Goal: Task Accomplishment & Management: Manage account settings

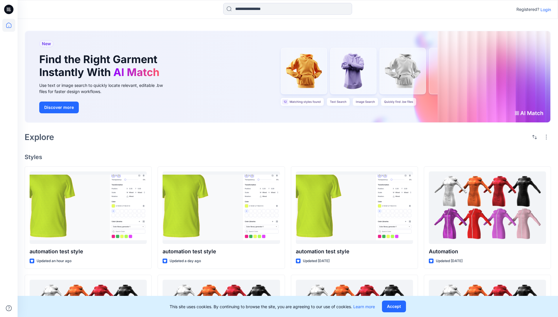
click at [545, 9] on p "Login" at bounding box center [546, 9] width 11 height 6
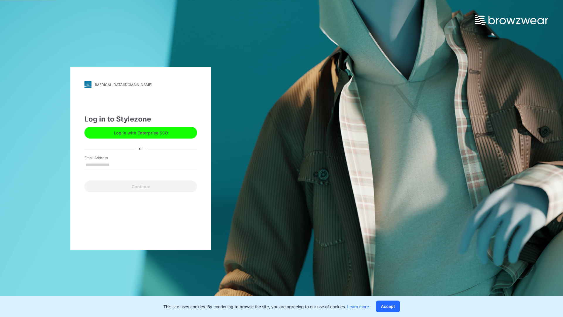
click at [116, 164] on input "Email Address" at bounding box center [140, 164] width 113 height 9
type input "**********"
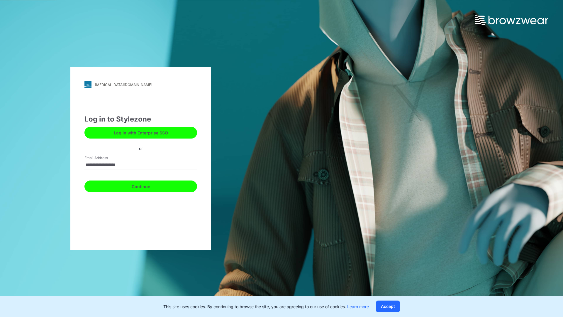
click at [147, 185] on button "Continue" at bounding box center [140, 186] width 113 height 12
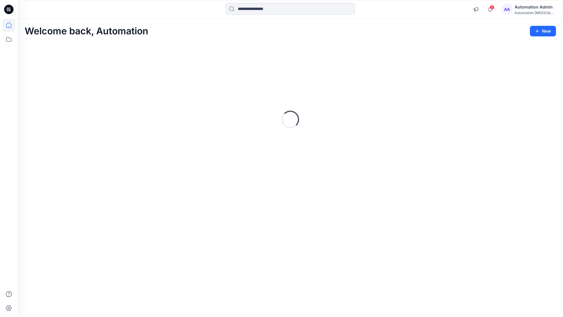
click at [11, 25] on icon at bounding box center [8, 25] width 5 height 5
click at [528, 7] on div "Automation Admin" at bounding box center [534, 7] width 41 height 7
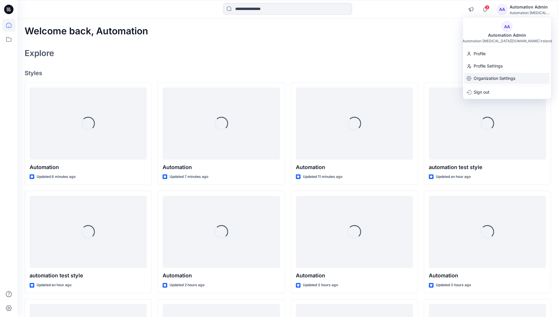
click at [510, 79] on p "Organization Settings" at bounding box center [495, 78] width 42 height 11
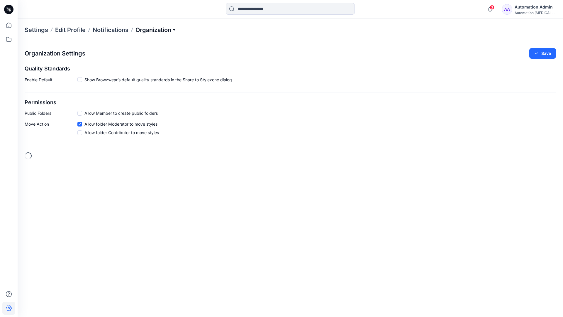
click at [168, 31] on p "Organization" at bounding box center [155, 30] width 41 height 8
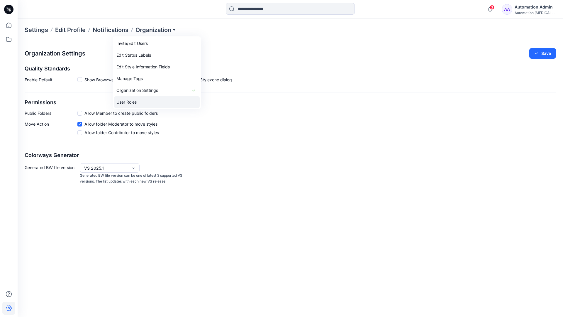
click at [156, 100] on link "User Roles" at bounding box center [157, 102] width 86 height 12
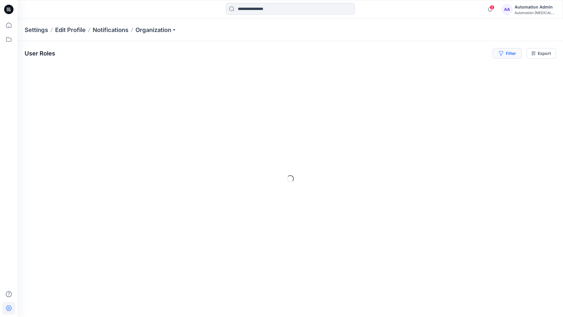
click at [512, 56] on button "Filter" at bounding box center [506, 53] width 29 height 11
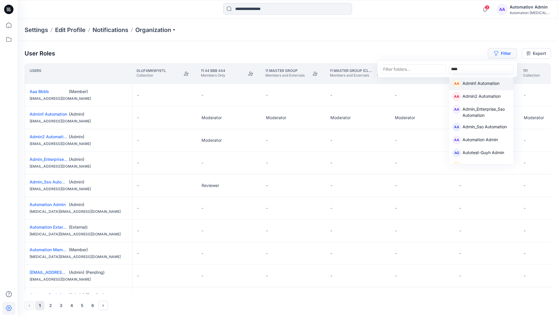
type input "*****"
click at [474, 82] on p "Admin1 Automation" at bounding box center [481, 84] width 37 height 8
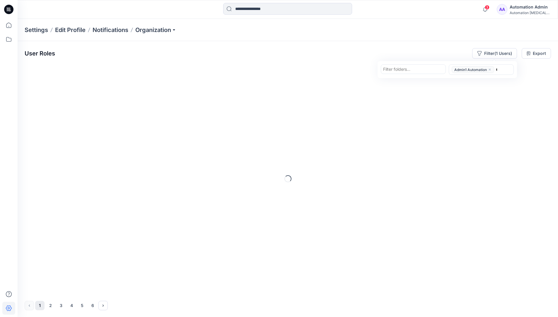
type input "******"
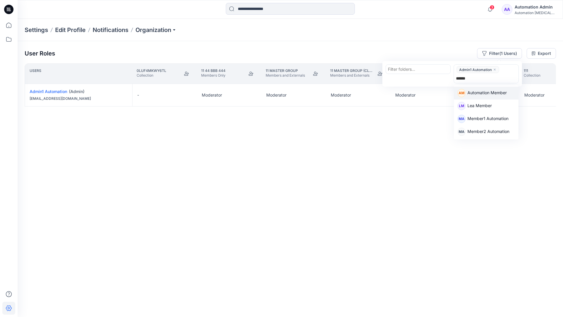
click at [490, 91] on p "Automation Member" at bounding box center [486, 93] width 39 height 8
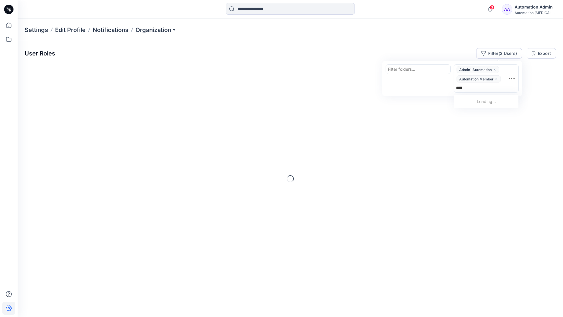
type input "********"
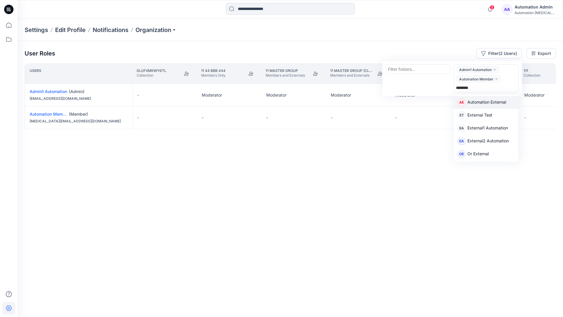
click at [495, 104] on p "Automation External" at bounding box center [486, 103] width 39 height 8
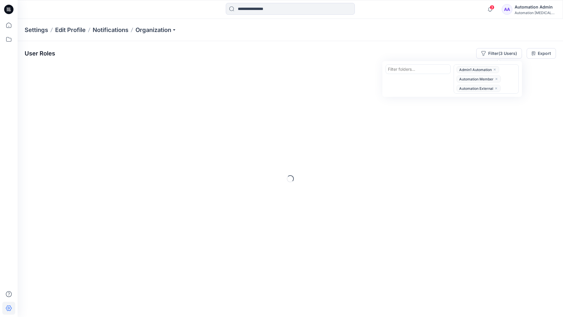
click at [402, 49] on div "User Roles Filter (3 Users) Filter folders... option Automation External, selec…" at bounding box center [290, 53] width 531 height 11
click at [493, 52] on button "Filter (3 Users)" at bounding box center [499, 53] width 46 height 11
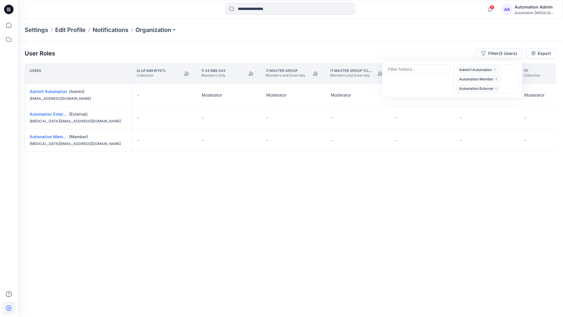
click at [406, 68] on div at bounding box center [418, 68] width 60 height 7
type input "******"
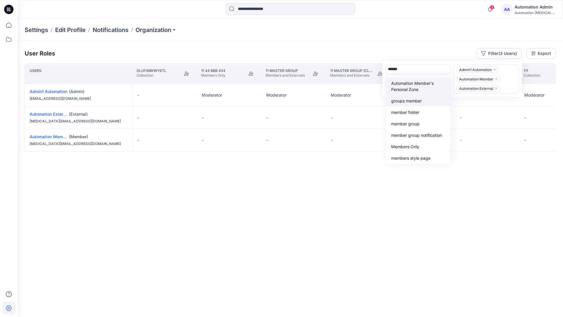
click at [417, 97] on div "groups member" at bounding box center [417, 100] width 57 height 7
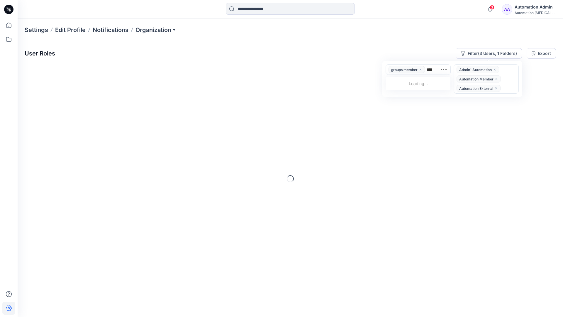
type input "*****"
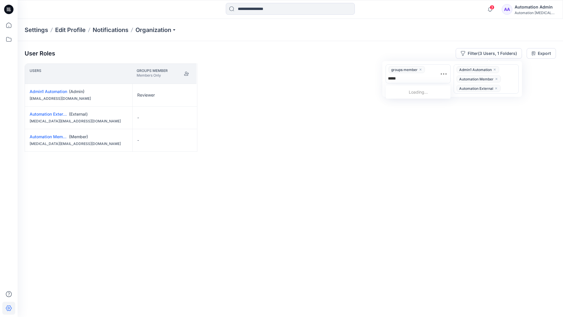
scroll to position [63, 0]
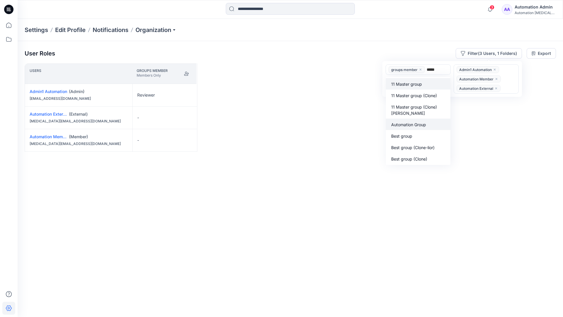
click at [412, 123] on p "Automation Group" at bounding box center [408, 124] width 35 height 6
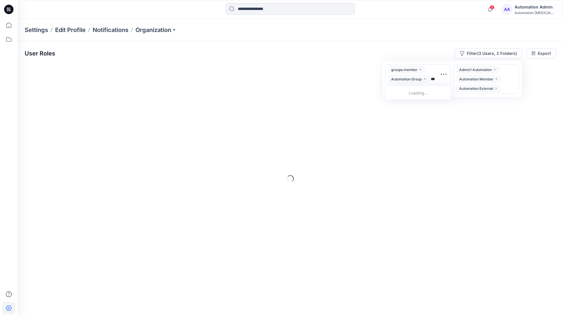
type input "******"
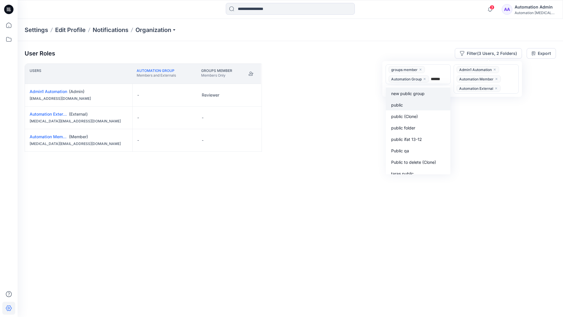
click at [407, 103] on div "public" at bounding box center [417, 104] width 57 height 7
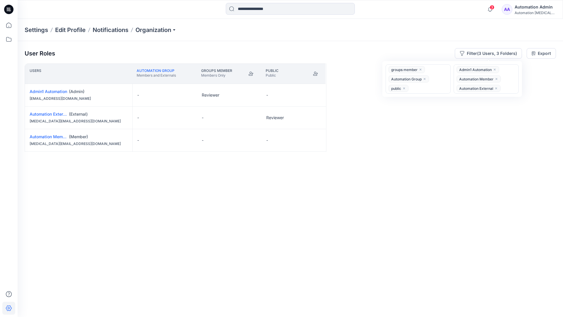
click at [328, 43] on div "User Roles Filter (3 Users, 3 Folders) groups member Automation Group public Ad…" at bounding box center [290, 170] width 545 height 259
click at [252, 94] on button "Edit Role" at bounding box center [251, 95] width 11 height 11
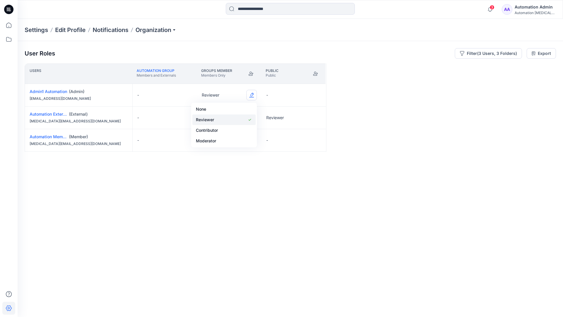
click at [230, 118] on button "Reviewer" at bounding box center [223, 119] width 63 height 11
click at [316, 117] on button "Edit Role" at bounding box center [316, 117] width 11 height 11
click at [296, 142] on button "Reviewer" at bounding box center [288, 142] width 63 height 11
click at [315, 141] on button "Edit Role" at bounding box center [316, 140] width 11 height 11
click at [296, 170] on button "Contributor" at bounding box center [288, 175] width 63 height 11
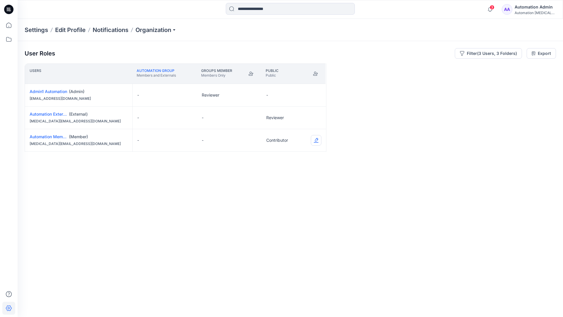
click at [315, 140] on button "Edit Role" at bounding box center [316, 140] width 11 height 11
click at [301, 154] on button "None" at bounding box center [288, 154] width 63 height 11
click at [252, 114] on button "Edit Role" at bounding box center [251, 117] width 11 height 11
click at [231, 160] on button "Moderator" at bounding box center [223, 163] width 63 height 11
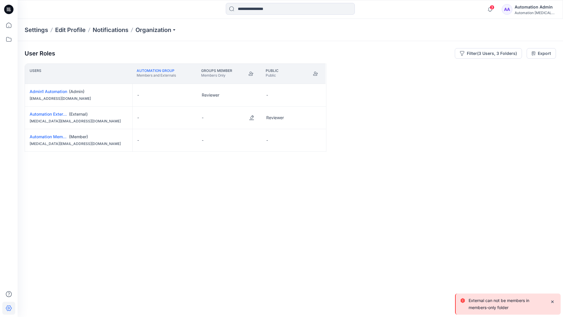
click at [485, 306] on p "External can not be members in members-only folder" at bounding box center [506, 304] width 77 height 14
click at [540, 6] on div "Automation Admin" at bounding box center [534, 7] width 41 height 7
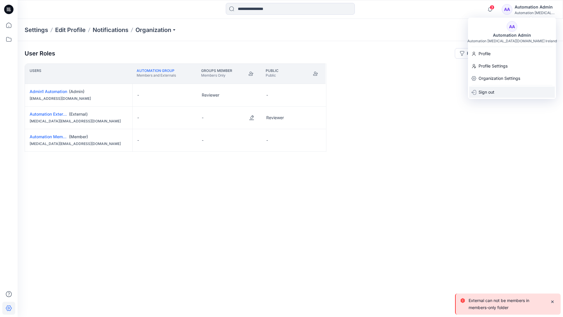
click at [514, 88] on div "Sign out" at bounding box center [512, 91] width 86 height 11
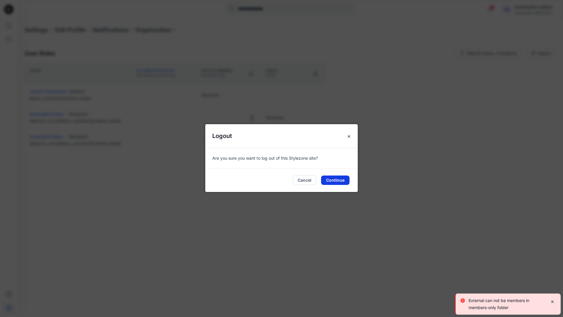
click at [341, 181] on button "Continue" at bounding box center [335, 179] width 28 height 9
